Goal: Check status: Check status

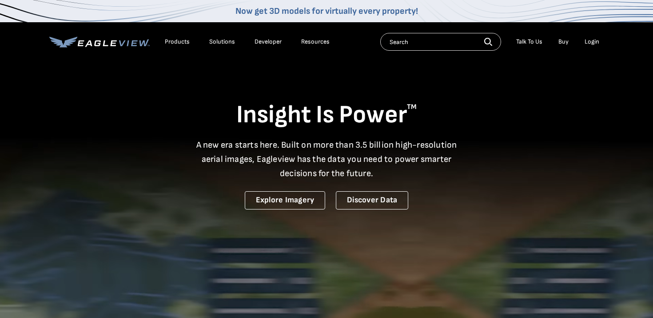
click at [597, 44] on div "Login" at bounding box center [591, 42] width 15 height 8
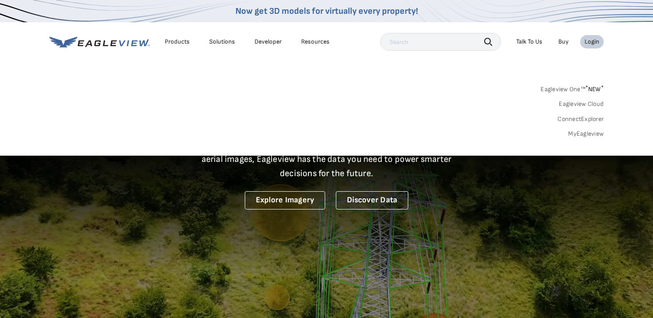
click at [583, 134] on link "MyEagleview" at bounding box center [586, 134] width 36 height 8
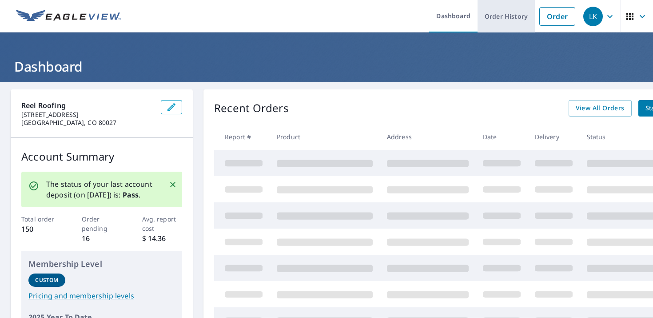
click at [516, 28] on link "Order History" at bounding box center [505, 16] width 57 height 32
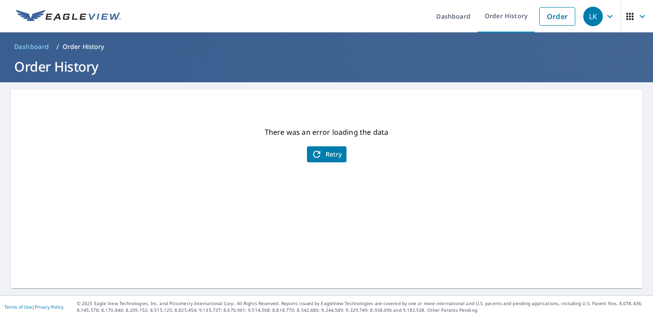
click at [326, 154] on span "Retry" at bounding box center [326, 154] width 31 height 11
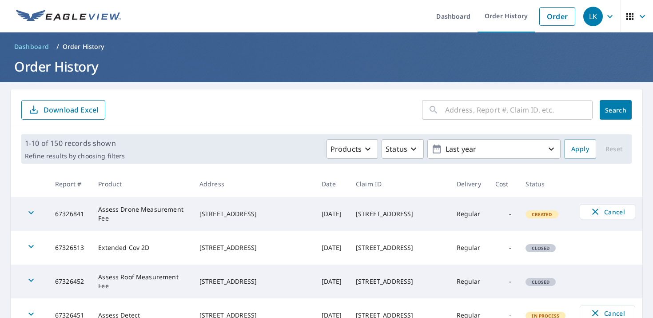
click at [475, 107] on input "text" at bounding box center [518, 109] width 147 height 25
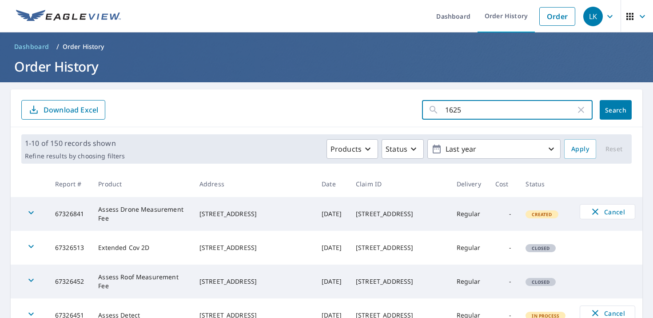
type input "1625 high"
click at [612, 110] on span "Search" at bounding box center [616, 110] width 18 height 8
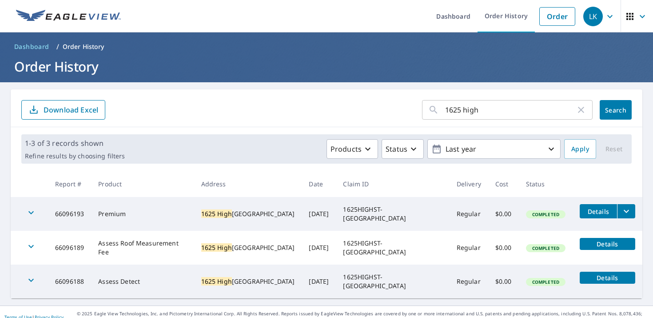
scroll to position [10, 0]
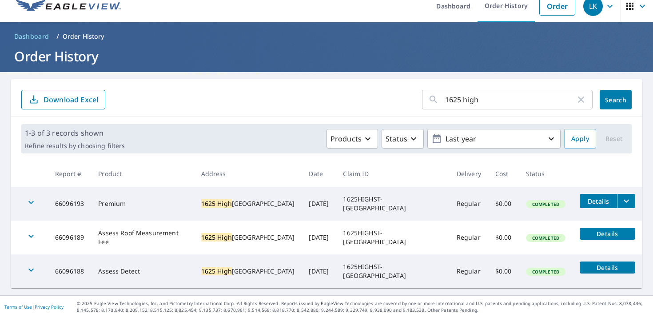
click at [624, 200] on icon "filesDropdownBtn-66096193" at bounding box center [626, 200] width 5 height 3
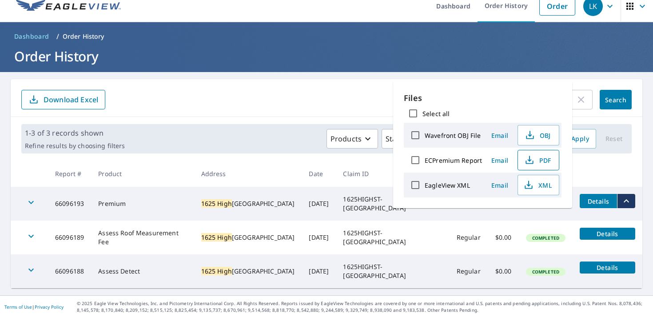
click at [532, 161] on icon "button" at bounding box center [529, 160] width 11 height 11
